Goal: Task Accomplishment & Management: Use online tool/utility

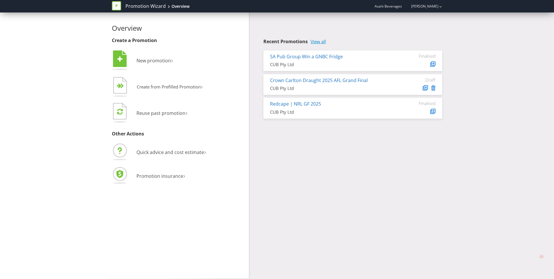
click at [322, 41] on link "View all" at bounding box center [317, 41] width 15 height 5
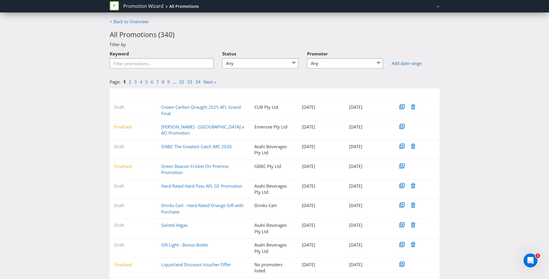
scroll to position [34, 0]
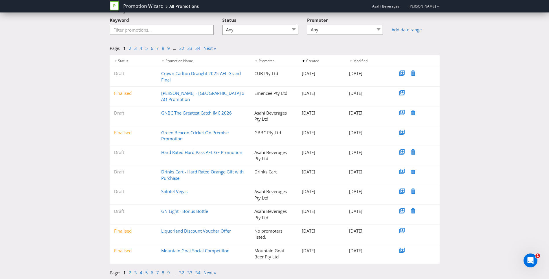
click at [130, 273] on link "2" at bounding box center [130, 272] width 3 height 6
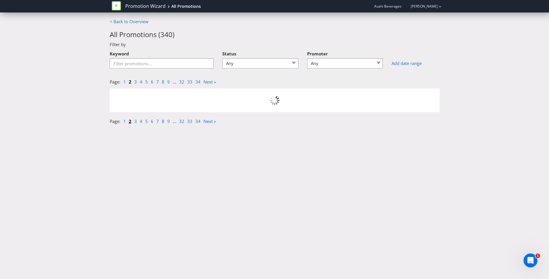
scroll to position [0, 0]
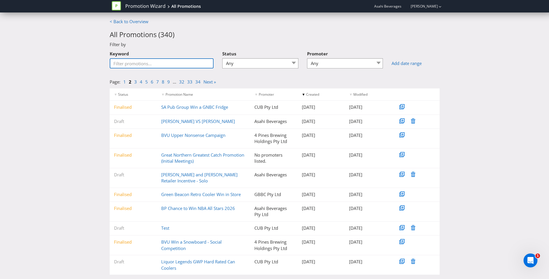
click at [175, 60] on input "Keyword" at bounding box center [162, 63] width 104 height 10
click at [380, 65] on select "Any 4 Pines Brewing Holdings Pty Ltd 4 Pines Brewings Holdings Pty Ltd Asahi Be…" at bounding box center [345, 63] width 76 height 10
click at [136, 66] on input "Keyword" at bounding box center [162, 63] width 104 height 10
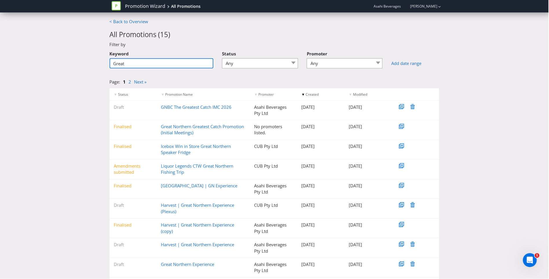
type input "Great"
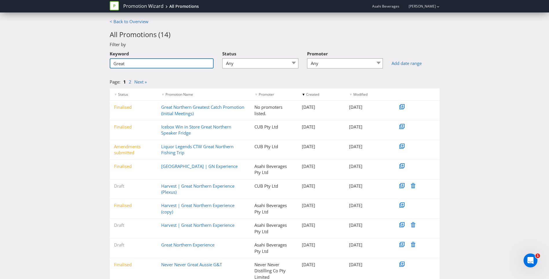
drag, startPoint x: 140, startPoint y: 63, endPoint x: 45, endPoint y: 28, distance: 101.5
click at [45, 51] on div "< Back to Overview All Promotions ( 14 ) Filter by Keyword Great Status Any Dra…" at bounding box center [274, 169] width 549 height 300
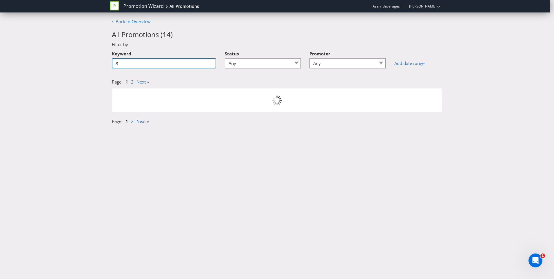
type input "8"
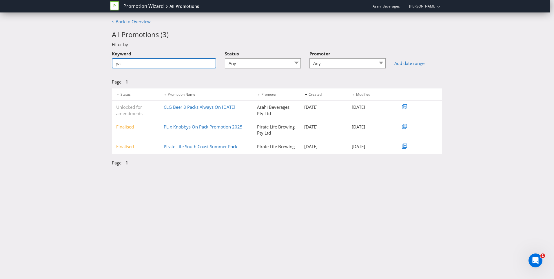
type input "p"
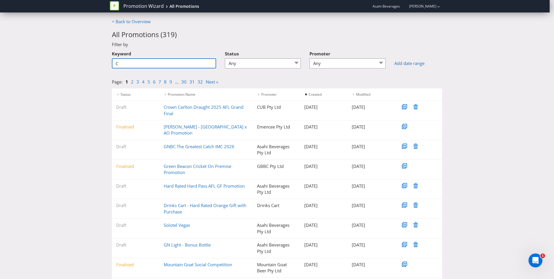
type input "CL"
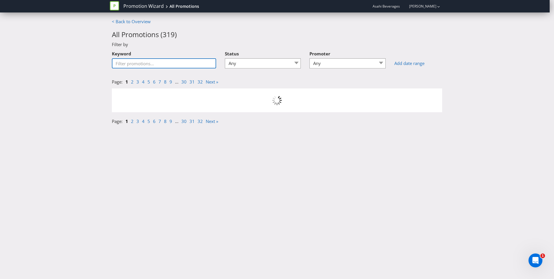
type input "G"
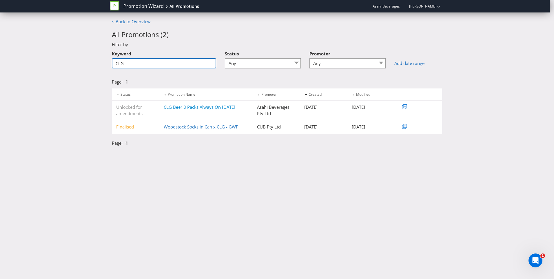
type input "CLG"
click at [190, 106] on link "CLG Beer 8 Packs Always On [DATE]" at bounding box center [200, 107] width 72 height 6
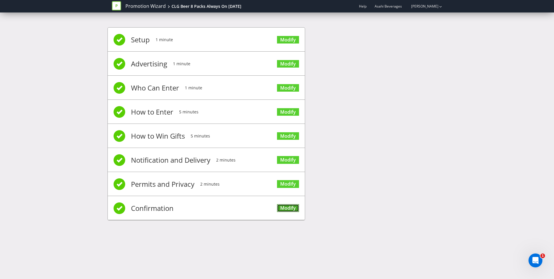
click at [292, 209] on link "Modify" at bounding box center [288, 208] width 22 height 8
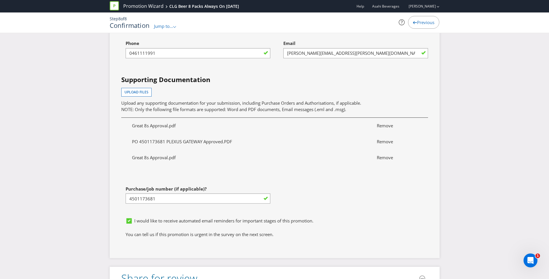
scroll to position [1680, 0]
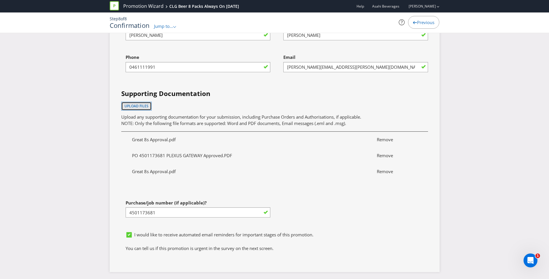
click at [144, 103] on span "Upload files" at bounding box center [137, 105] width 24 height 5
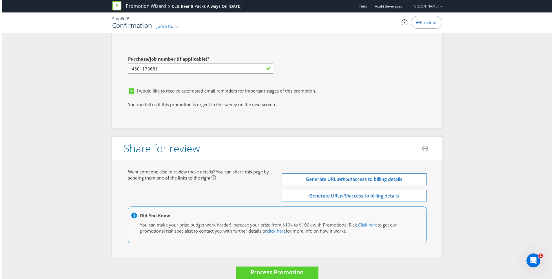
scroll to position [1842, 0]
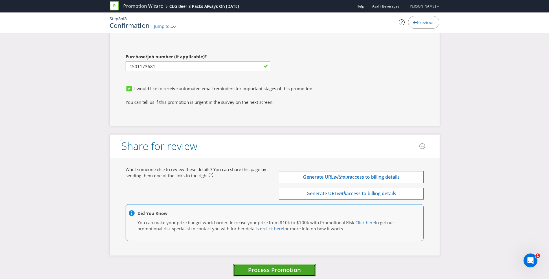
click at [297, 266] on span "Process Promotion" at bounding box center [274, 270] width 53 height 8
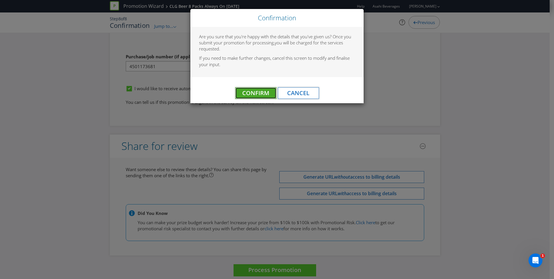
click at [255, 89] on span "Confirm" at bounding box center [255, 93] width 27 height 8
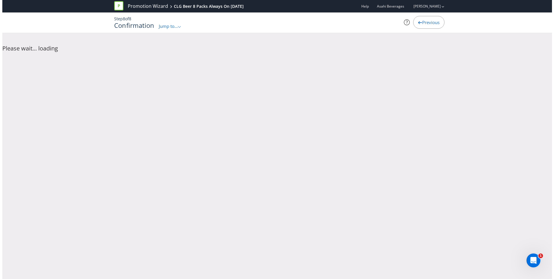
scroll to position [0, 0]
